Goal: Check status

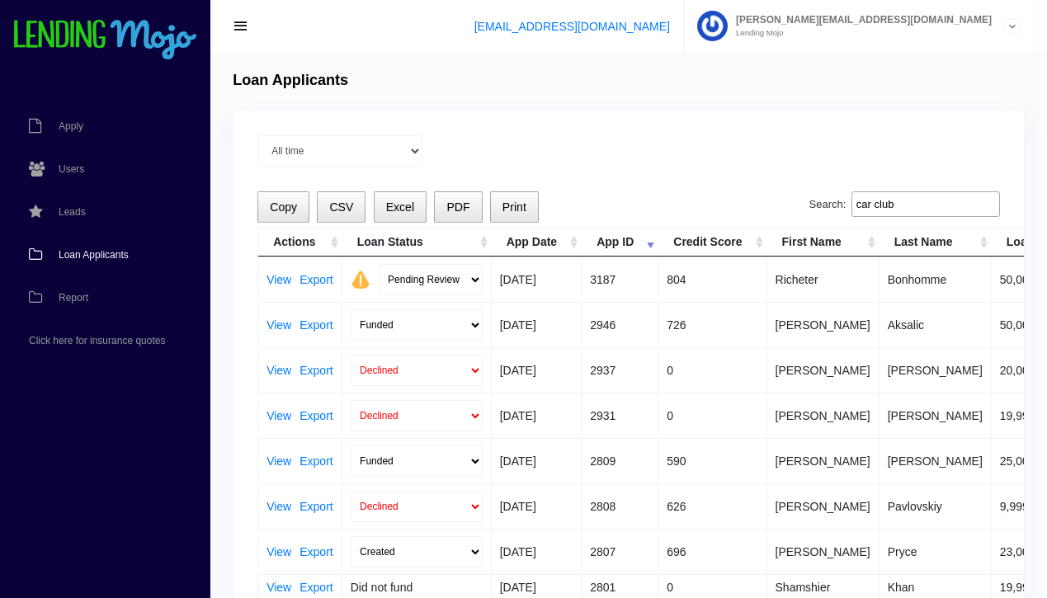
click at [85, 253] on span "Loan Applicants" at bounding box center [94, 255] width 70 height 10
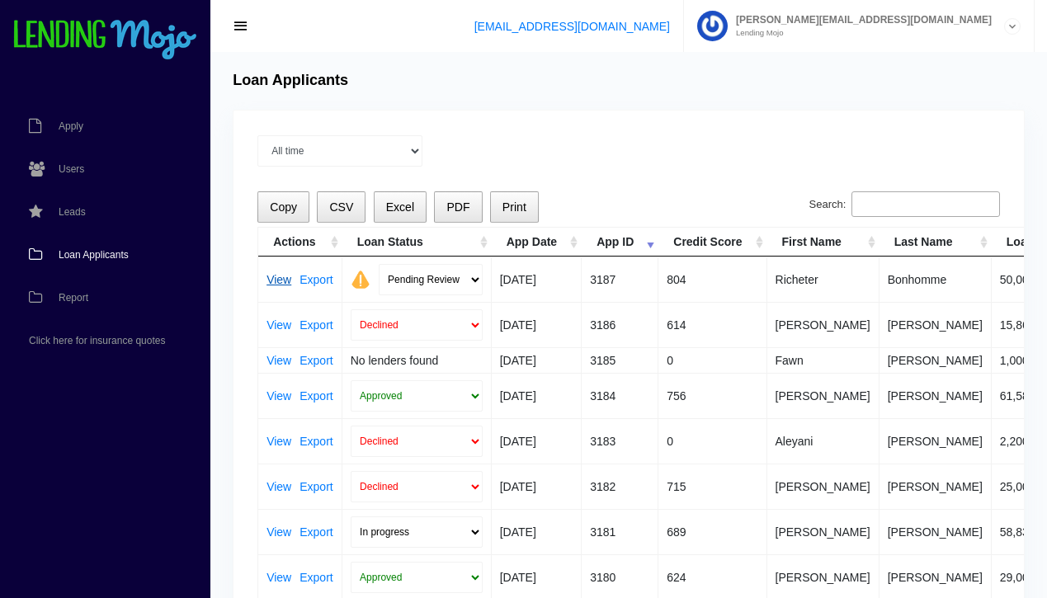
click at [279, 281] on link "View" at bounding box center [278, 280] width 25 height 12
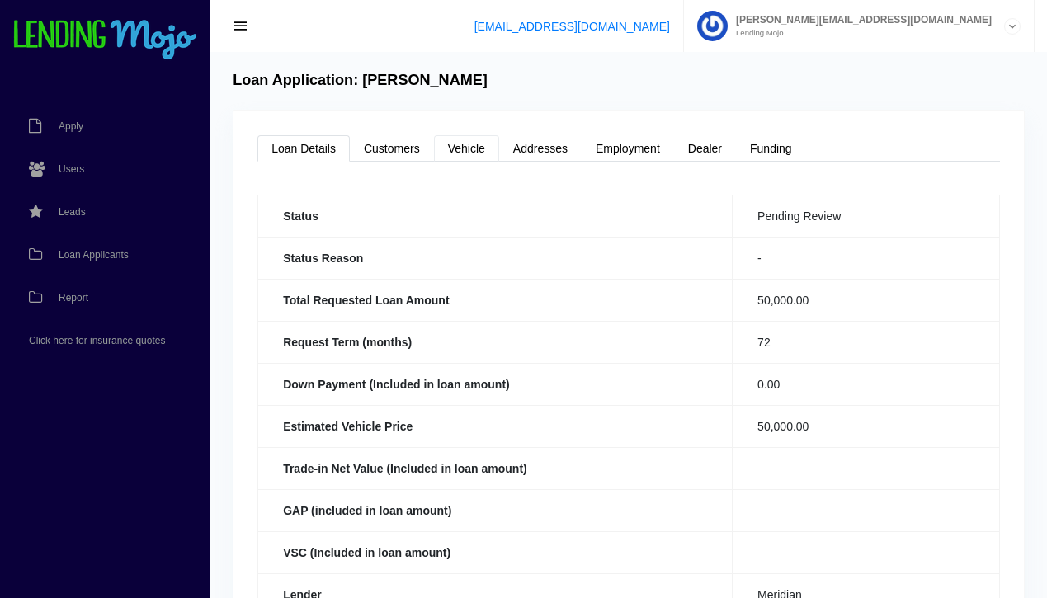
click at [466, 154] on link "Vehicle" at bounding box center [466, 148] width 65 height 26
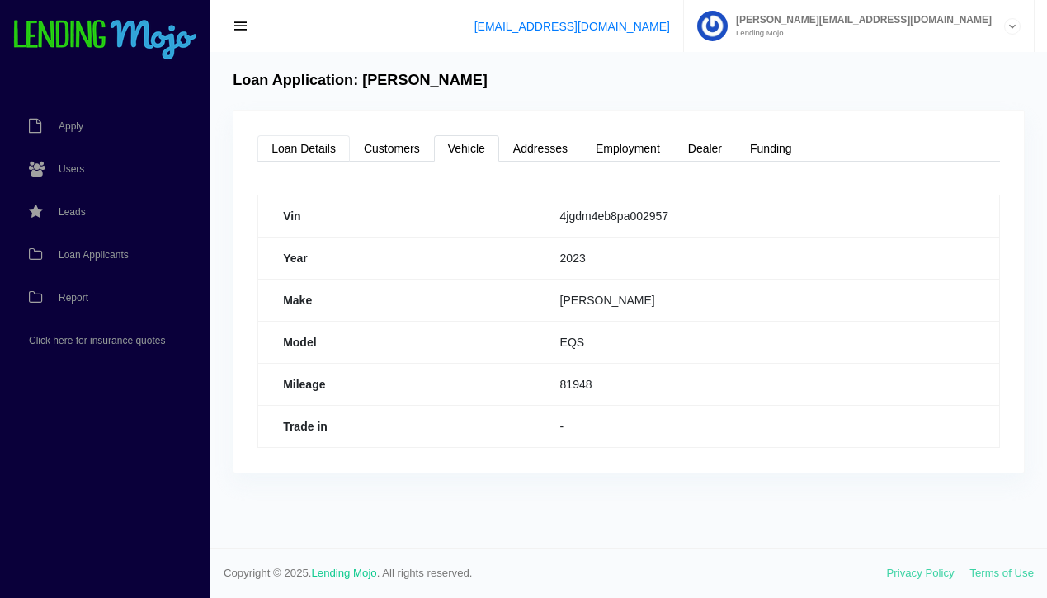
click at [297, 151] on link "Loan Details" at bounding box center [303, 148] width 92 height 26
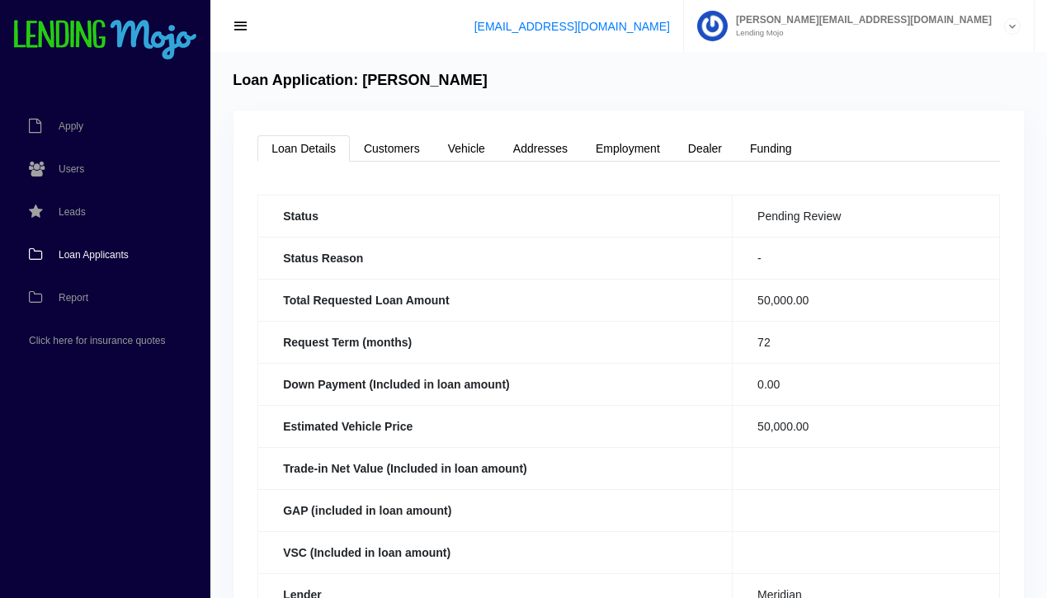
click at [99, 257] on span "Loan Applicants" at bounding box center [94, 255] width 70 height 10
